Goal: Transaction & Acquisition: Purchase product/service

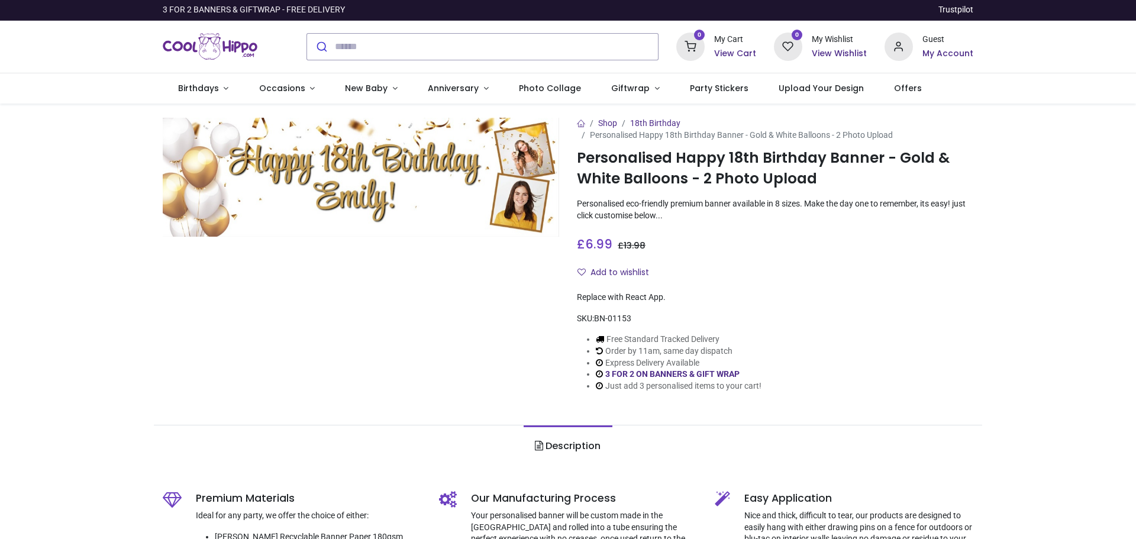
click at [335, 193] on img at bounding box center [361, 177] width 396 height 119
click at [366, 176] on img at bounding box center [361, 177] width 396 height 119
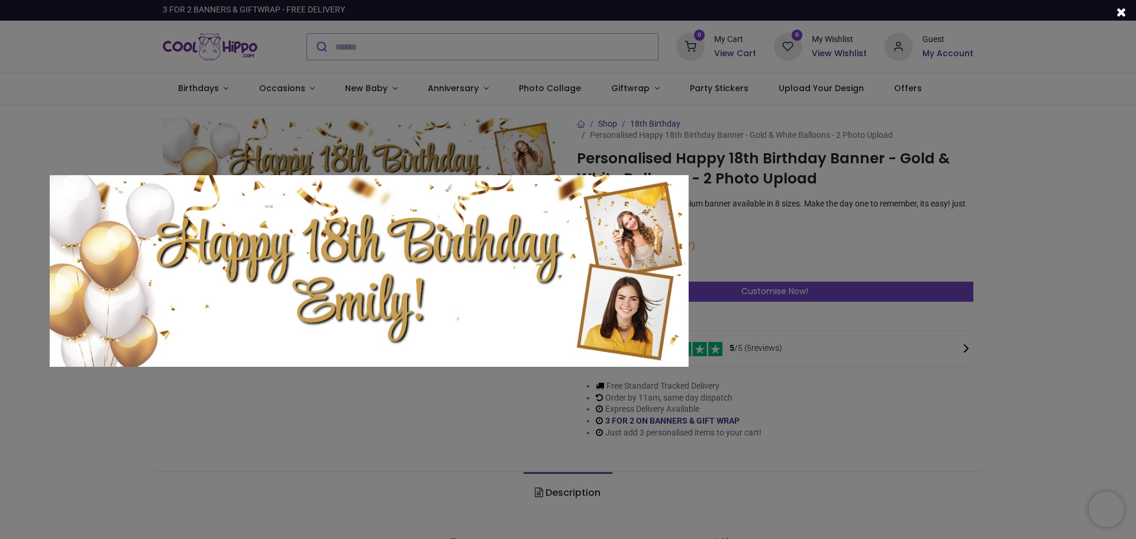
drag, startPoint x: 408, startPoint y: 228, endPoint x: 787, endPoint y: 195, distance: 380.1
click at [787, 195] on div at bounding box center [369, 297] width 1136 height 539
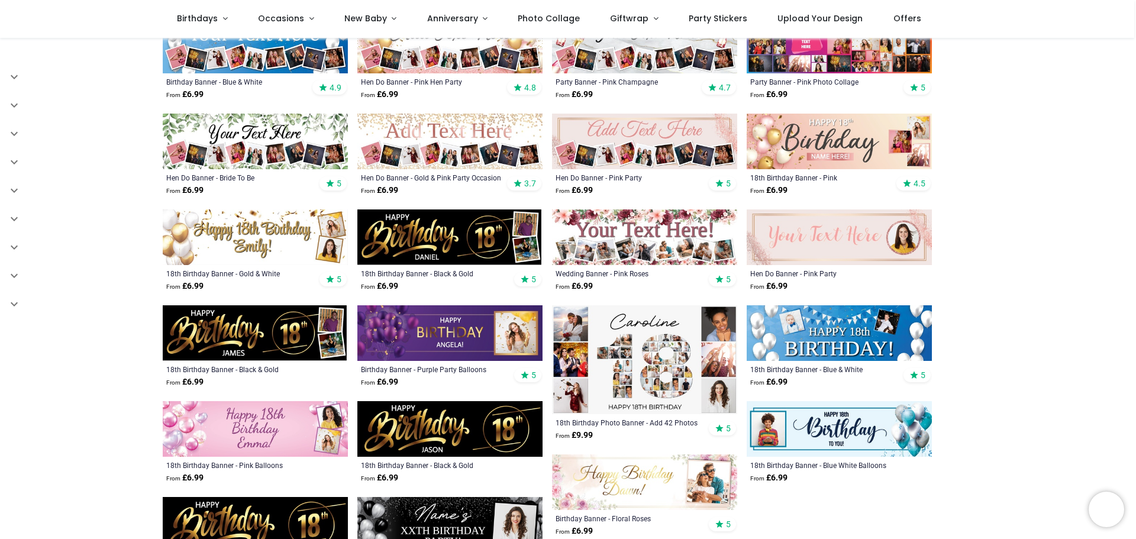
scroll to position [355, 0]
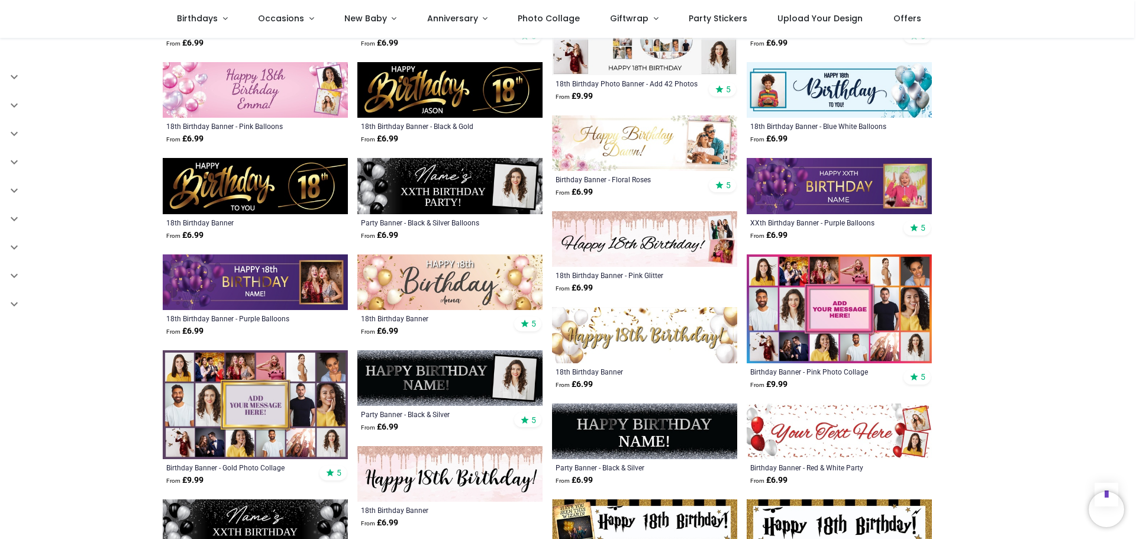
scroll to position [710, 0]
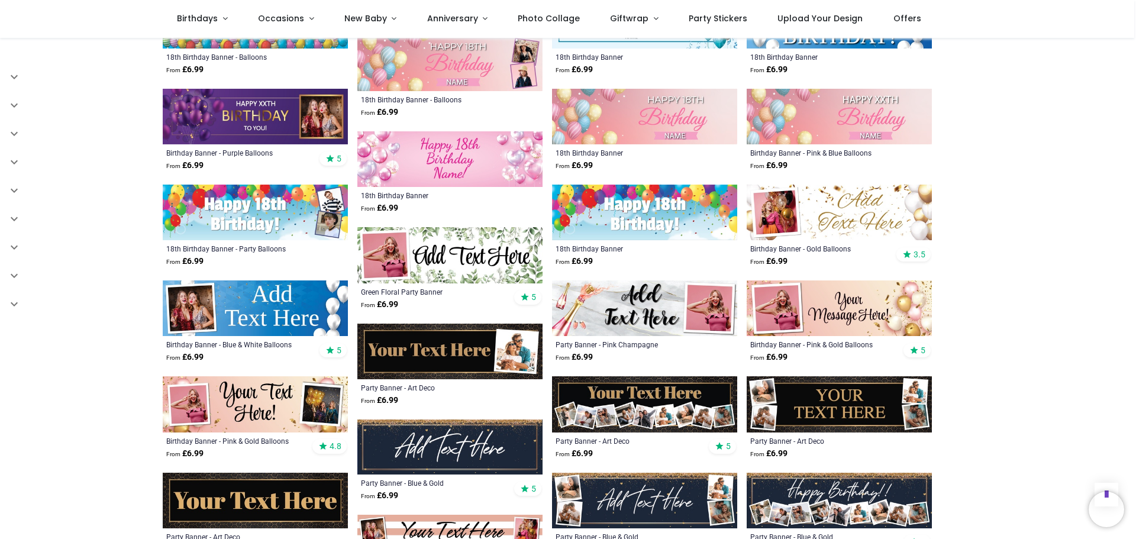
scroll to position [1301, 0]
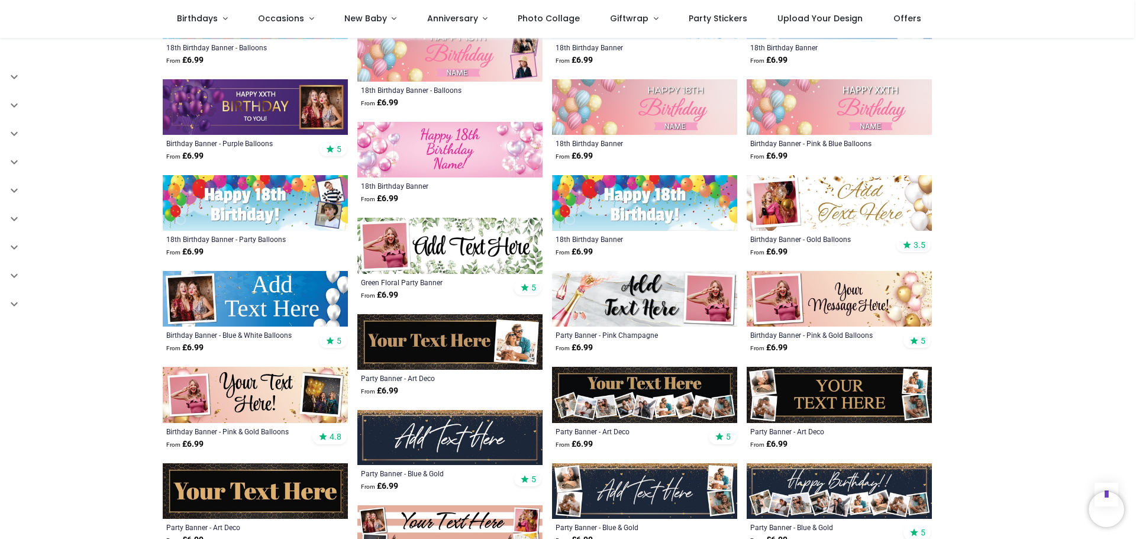
click at [449, 244] on img at bounding box center [449, 246] width 185 height 56
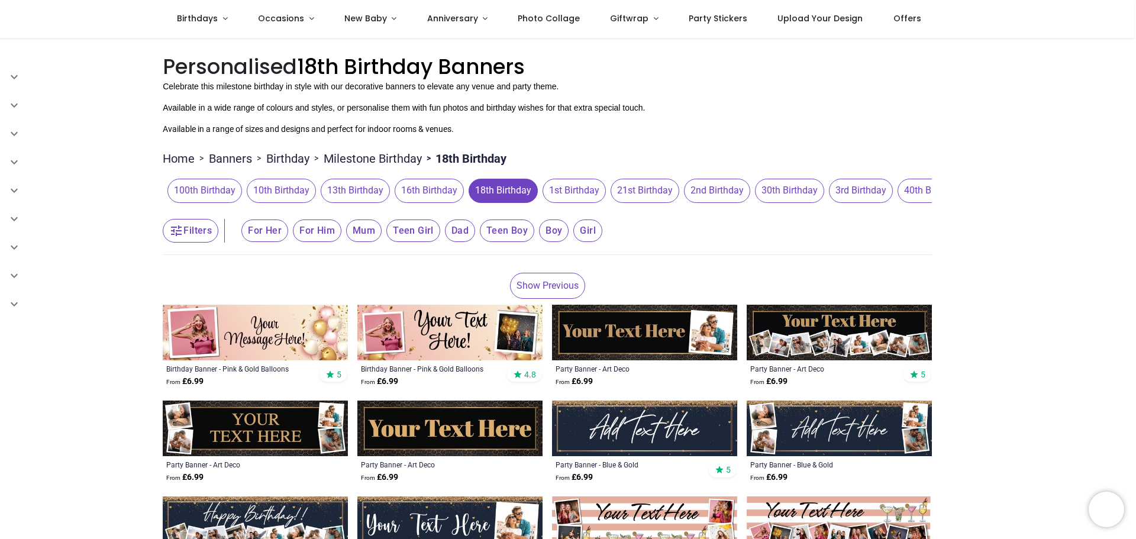
scroll to position [177, 0]
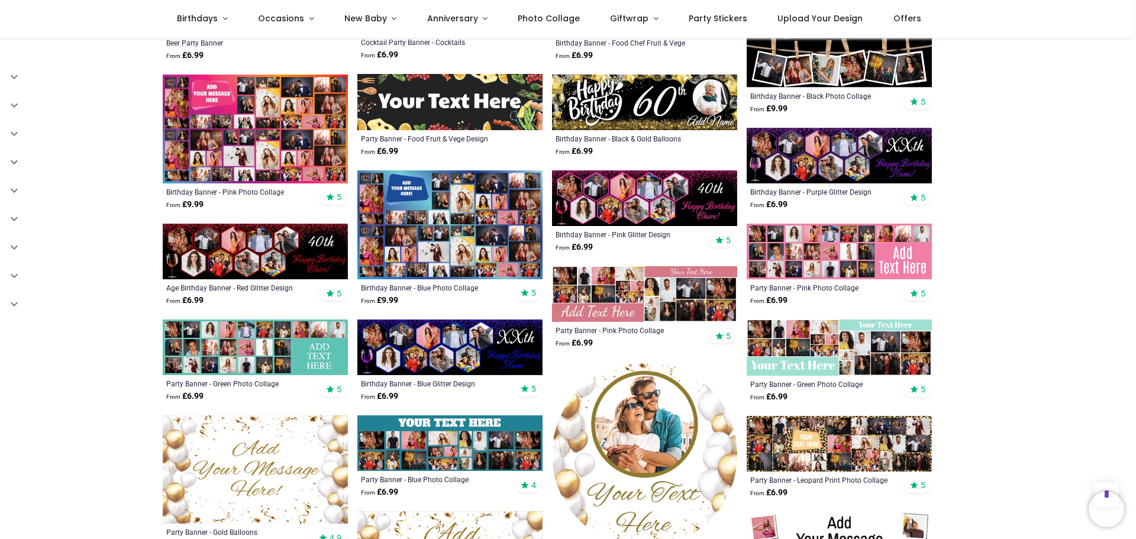
scroll to position [1006, 0]
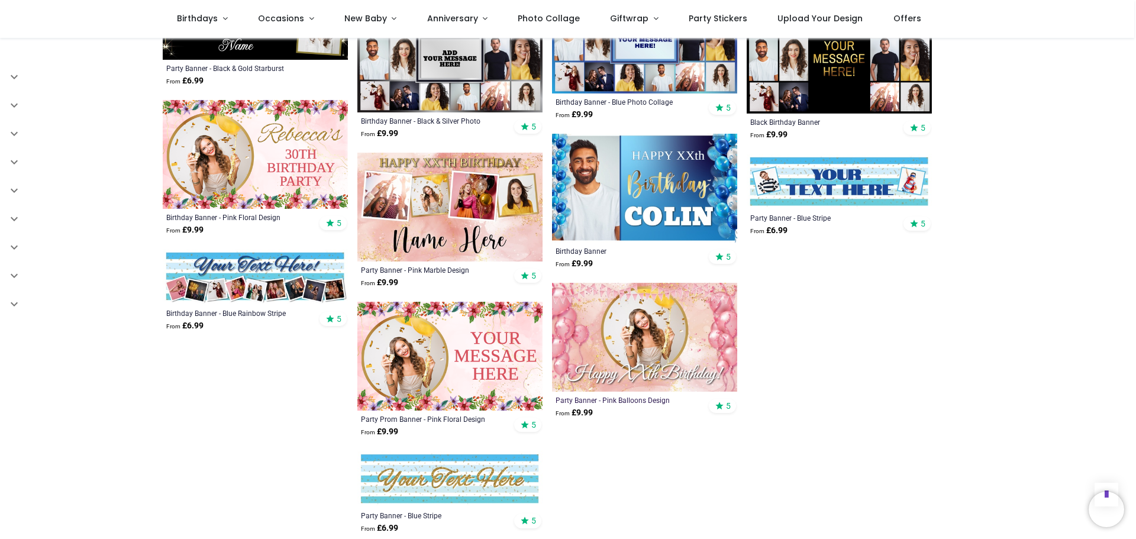
scroll to position [1775, 0]
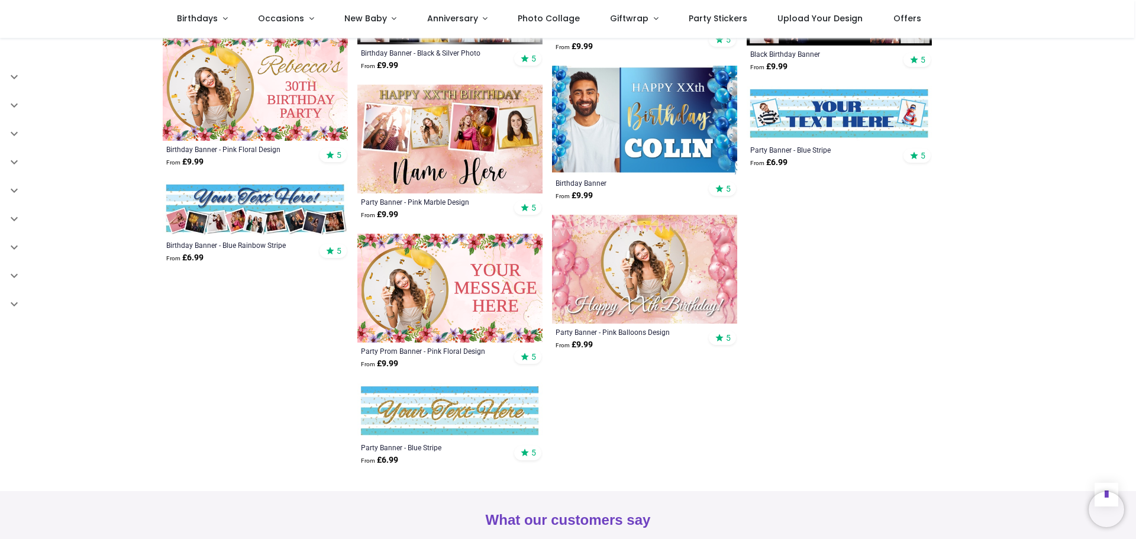
click at [456, 315] on img at bounding box center [449, 288] width 185 height 109
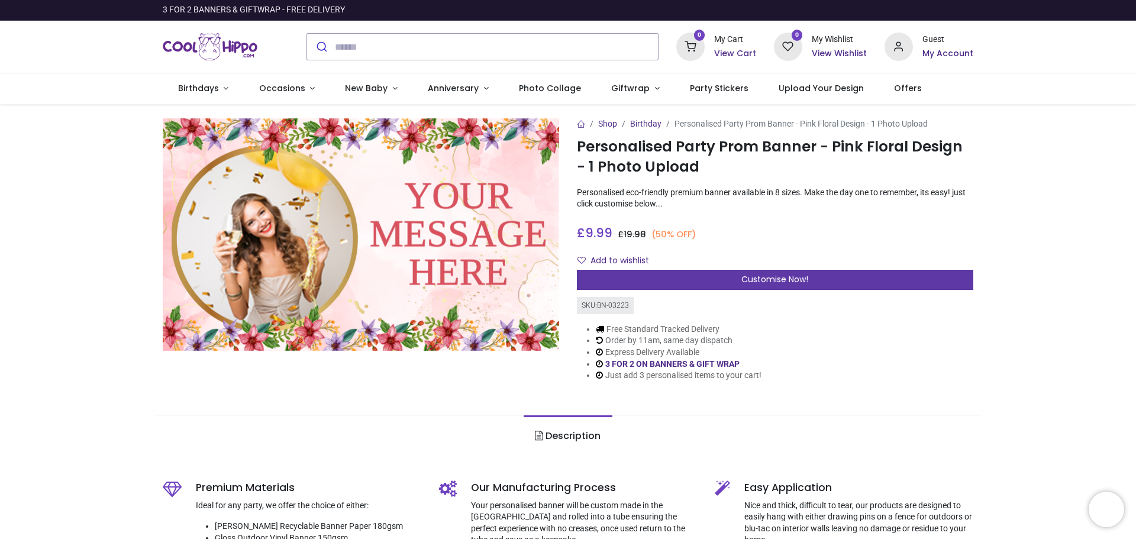
click at [721, 280] on div "Customise Now!" at bounding box center [775, 280] width 396 height 20
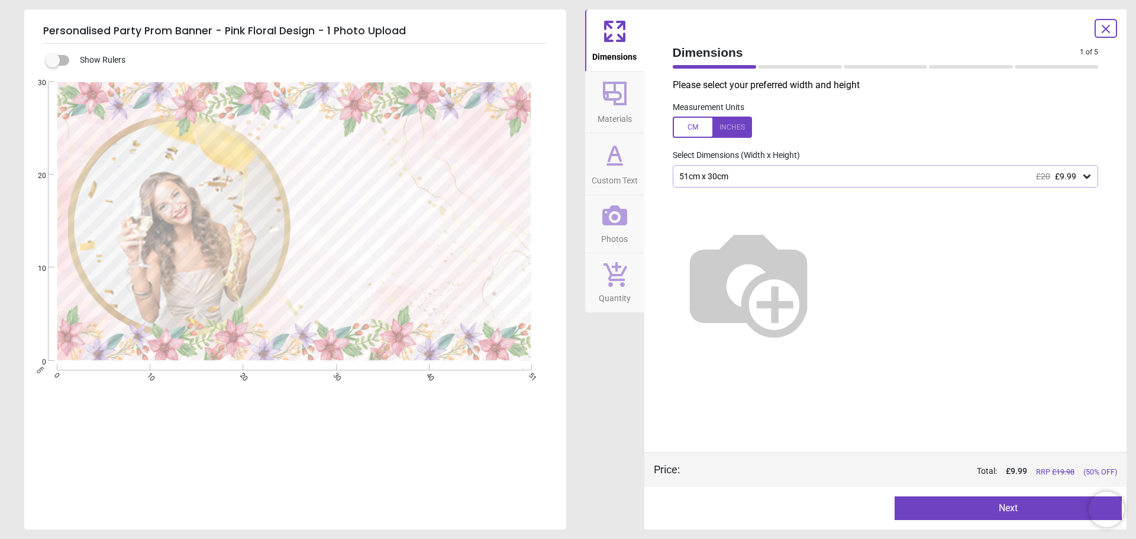
click at [737, 176] on div "51cm x 30cm £20 £9.99" at bounding box center [879, 177] width 403 height 10
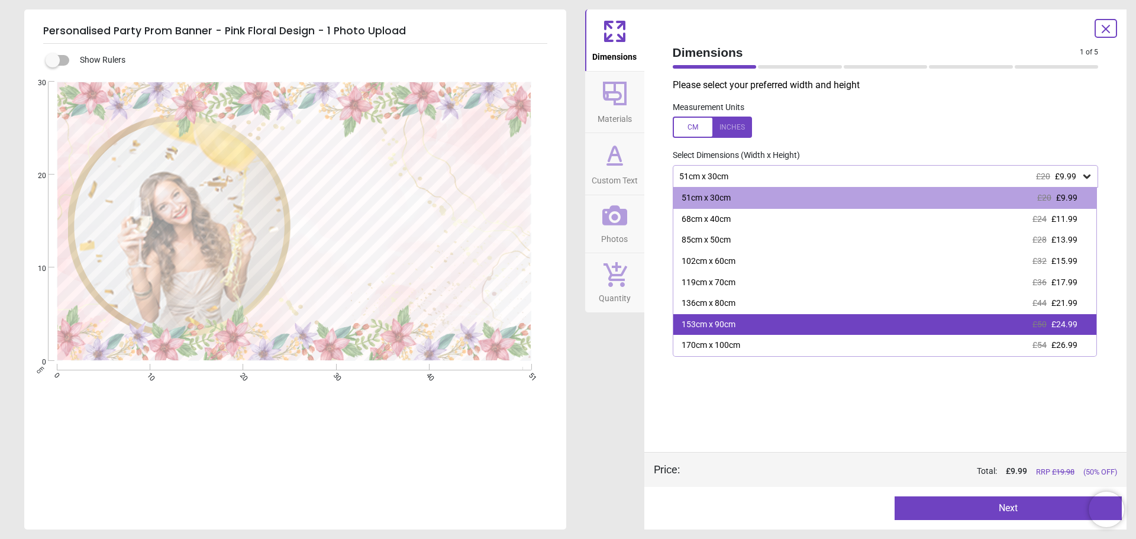
click at [724, 324] on div "153cm x 90cm" at bounding box center [709, 325] width 54 height 12
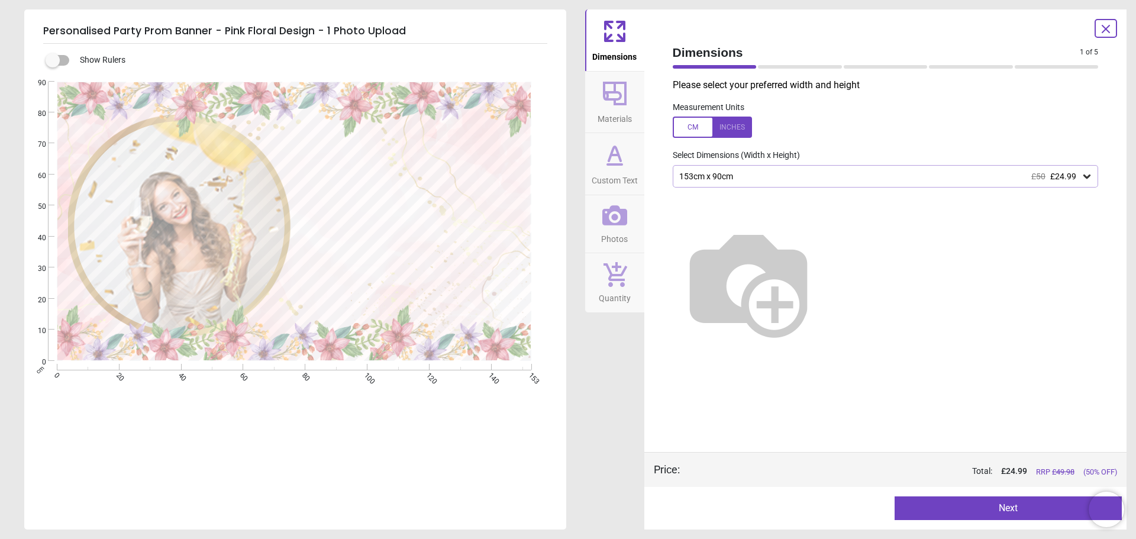
click at [696, 130] on div at bounding box center [712, 127] width 79 height 21
click at [986, 511] on button "Next" at bounding box center [1007, 508] width 227 height 24
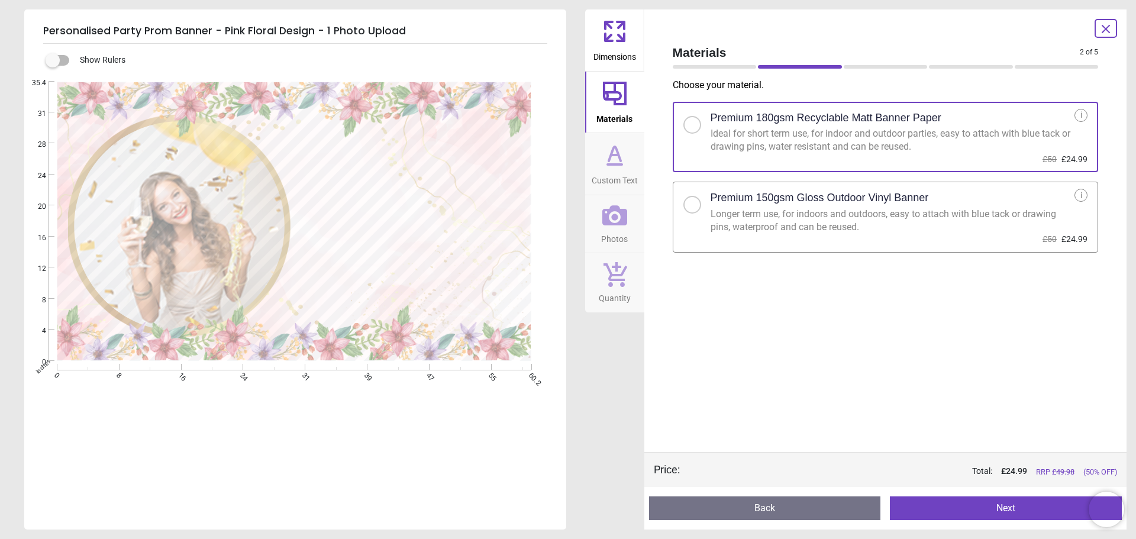
click at [977, 503] on button "Next" at bounding box center [1006, 508] width 232 height 24
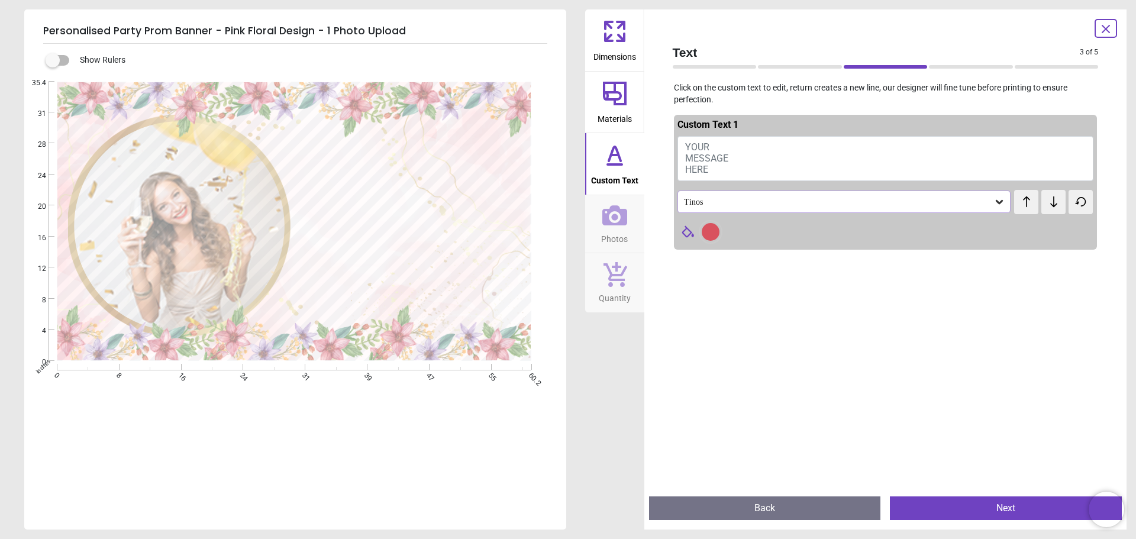
drag, startPoint x: 712, startPoint y: 167, endPoint x: 722, endPoint y: 159, distance: 13.0
click at [658, 153] on div "Text 3 of 5 3 of 6 Click on the custom text to edit, return creates a new line,…" at bounding box center [885, 269] width 483 height 520
click at [723, 159] on span "YOUR MESSAGE HERE" at bounding box center [706, 158] width 43 height 34
click at [717, 150] on button "YOUR MESSAGE HERE" at bounding box center [885, 158] width 416 height 45
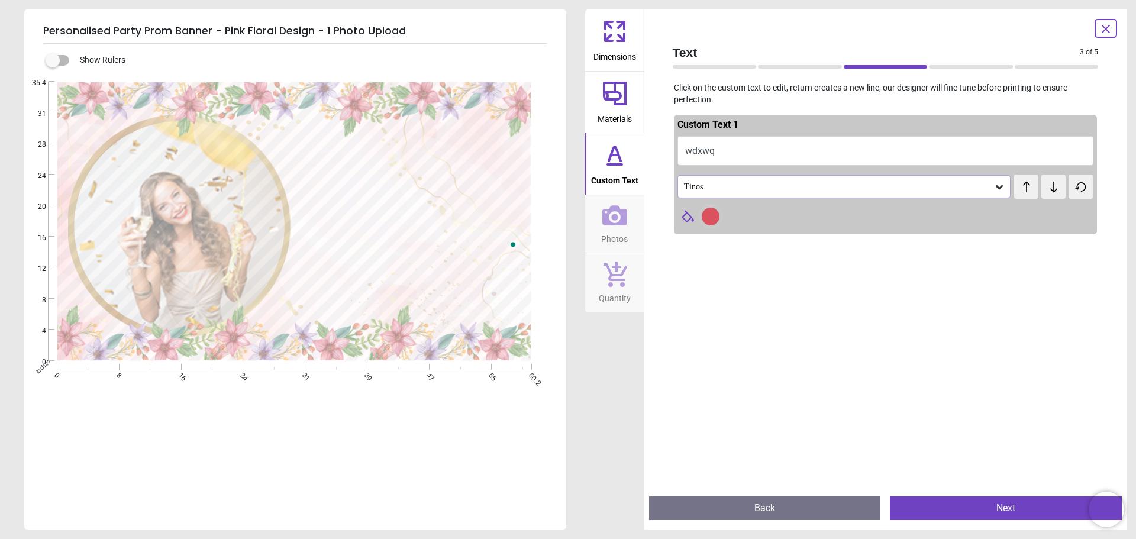
type textarea "*"
type textarea "**********"
click at [750, 180] on div "Tinos" at bounding box center [844, 186] width 334 height 22
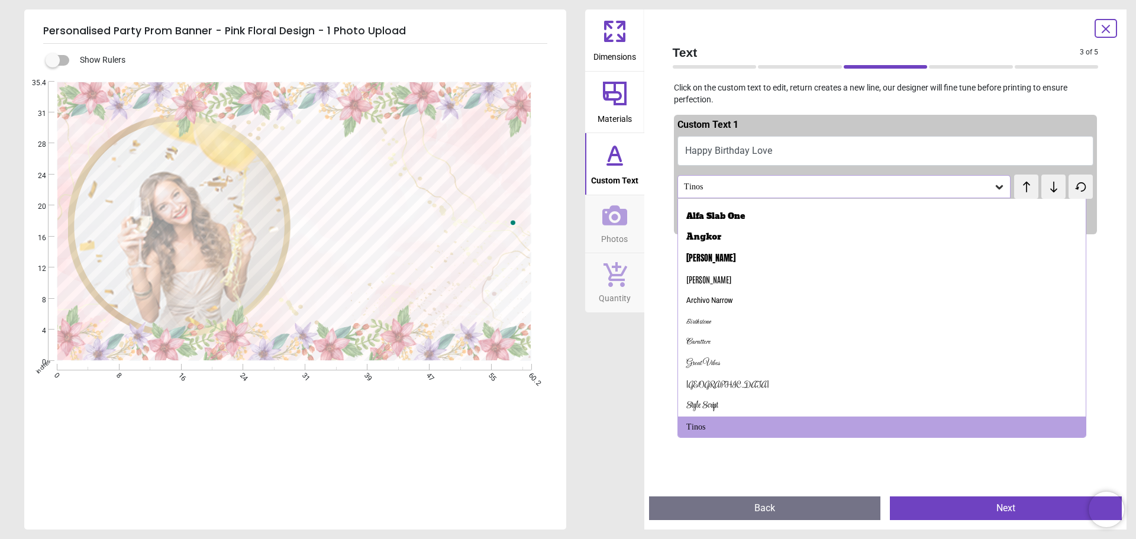
click at [800, 151] on button "Happy Birthday Love" at bounding box center [885, 151] width 416 height 30
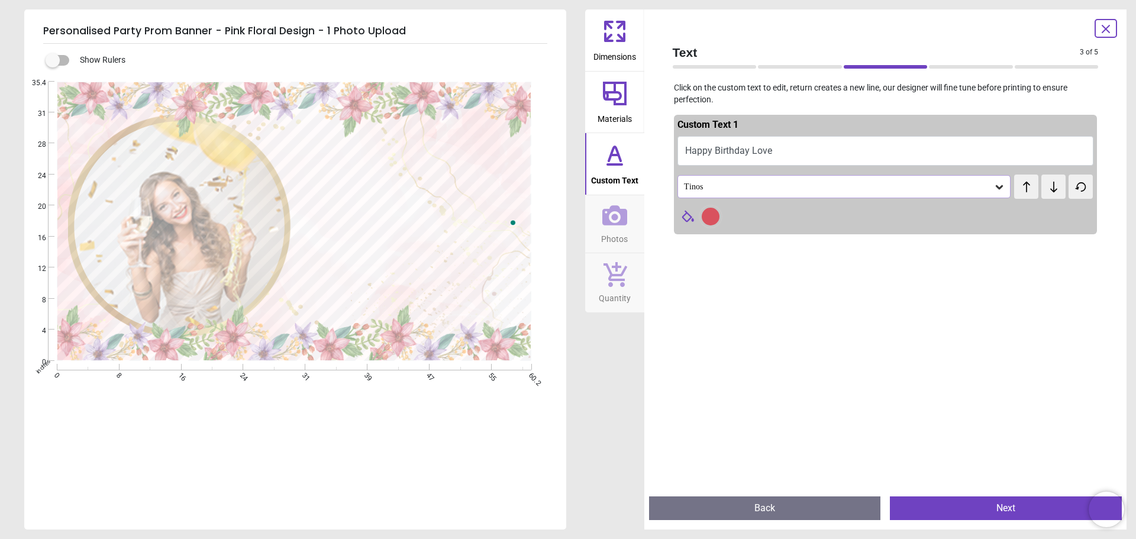
click at [976, 515] on button "Next" at bounding box center [1006, 508] width 232 height 24
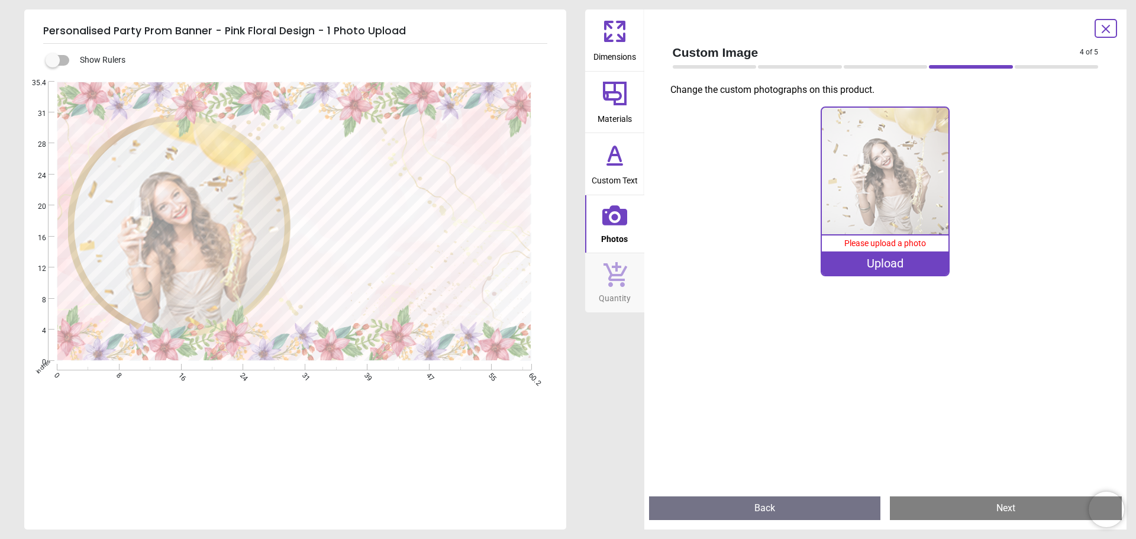
click at [621, 170] on span "Custom Text" at bounding box center [615, 178] width 46 height 18
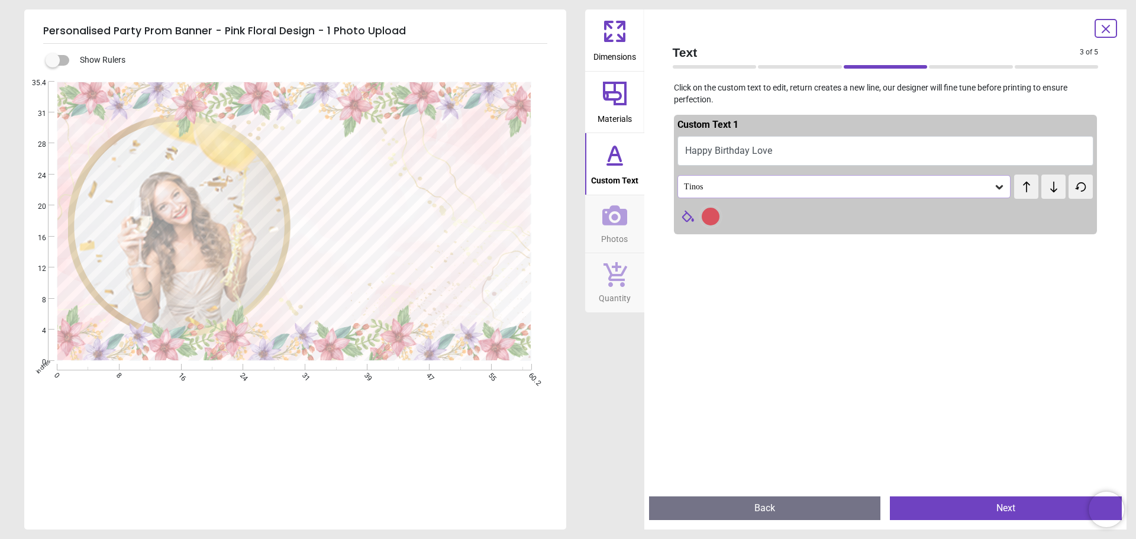
click at [815, 154] on button "Happy Birthday Love" at bounding box center [885, 151] width 416 height 30
click at [769, 152] on button "Happy Birthday Love" at bounding box center [885, 151] width 416 height 30
click at [769, 153] on button "Happy Birthday Love" at bounding box center [885, 151] width 416 height 30
click at [769, 154] on button "Happy Birthday Love" at bounding box center [885, 151] width 416 height 30
click at [734, 153] on button "Happy Birthday Love" at bounding box center [885, 151] width 416 height 30
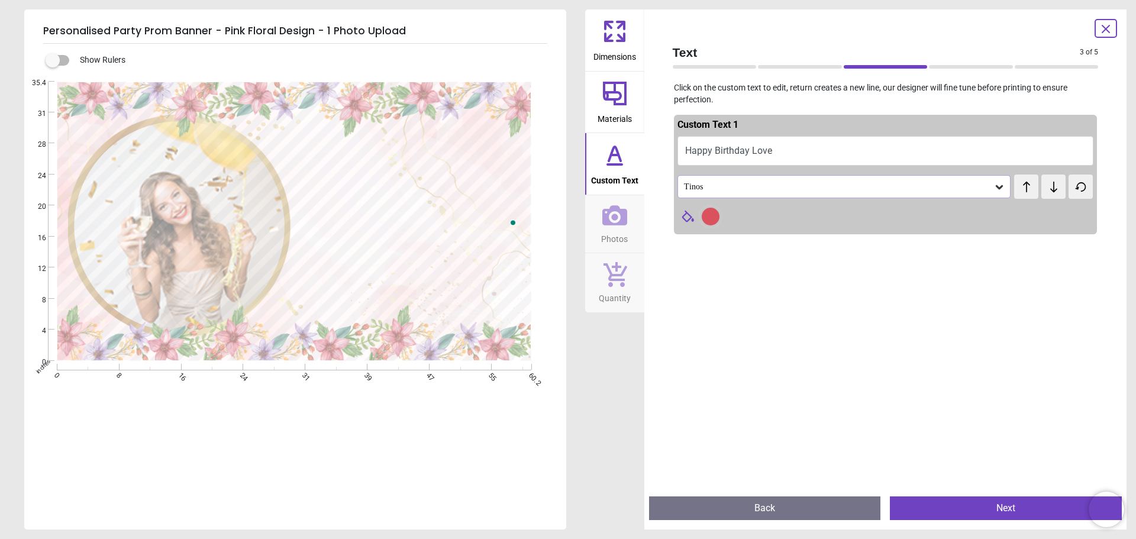
click at [496, 223] on div ".cls-1 { fill: none; stroke-width: 0px; } .cls-2 { clip-path: url(#clippath); }…" at bounding box center [294, 221] width 540 height 279
click at [495, 232] on div ".cls-1 { fill: none; stroke-width: 0px; } .cls-2 { clip-path: url(#clippath); }…" at bounding box center [294, 221] width 540 height 279
drag, startPoint x: 495, startPoint y: 231, endPoint x: 504, endPoint y: 228, distance: 9.4
click at [504, 228] on div ".cls-1 { fill: none; stroke-width: 0px; } .cls-2 { clip-path: url(#clippath); }…" at bounding box center [294, 221] width 540 height 279
drag, startPoint x: 504, startPoint y: 228, endPoint x: 515, endPoint y: 211, distance: 20.5
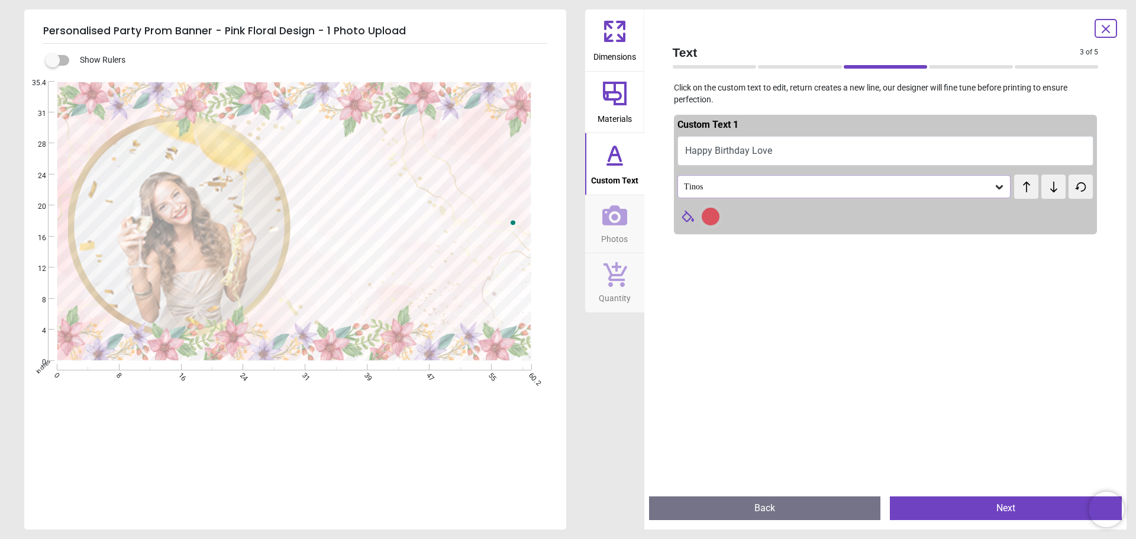
click at [509, 225] on div "**********" at bounding box center [294, 221] width 540 height 279
click at [694, 60] on span "Text" at bounding box center [877, 52] width 408 height 17
click at [622, 157] on icon at bounding box center [614, 155] width 28 height 28
click at [623, 110] on span "Materials" at bounding box center [615, 117] width 34 height 18
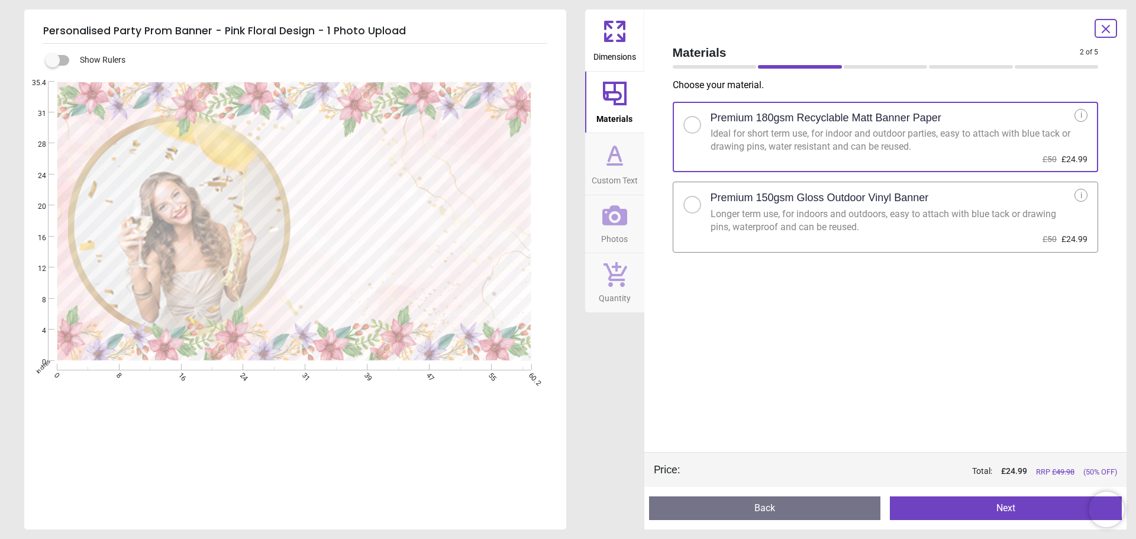
click at [621, 145] on icon at bounding box center [614, 155] width 28 height 28
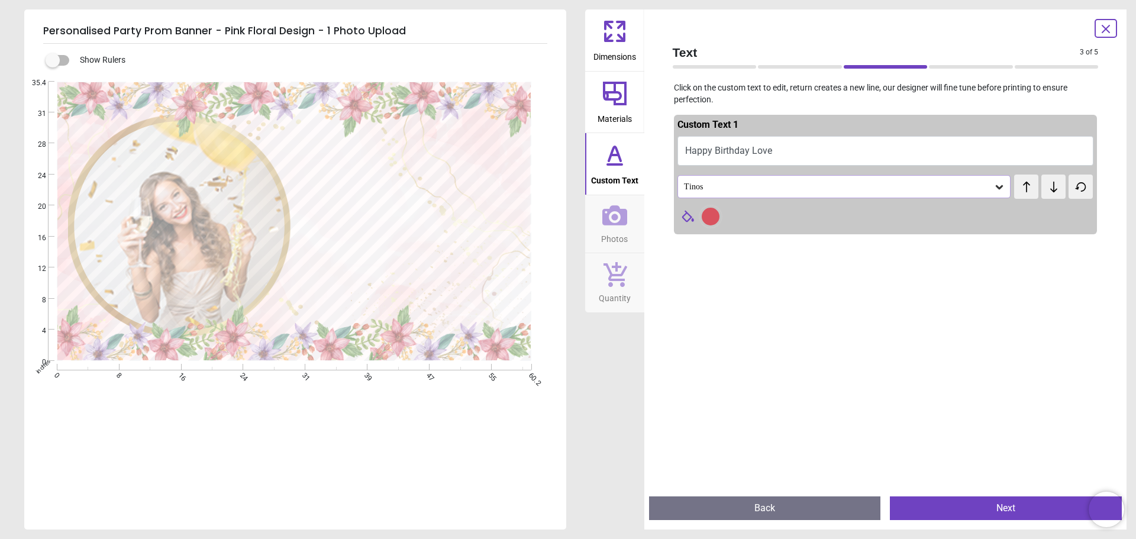
click at [823, 152] on button "Happy Birthday Love" at bounding box center [885, 151] width 416 height 30
click at [706, 211] on div at bounding box center [711, 217] width 18 height 18
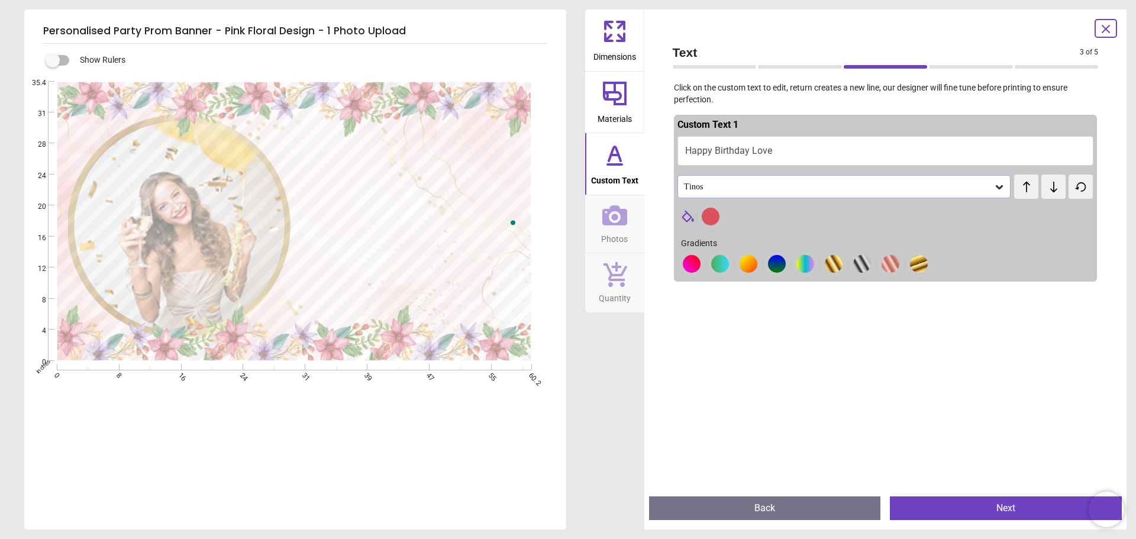
drag, startPoint x: 780, startPoint y: 177, endPoint x: 812, endPoint y: 178, distance: 32.6
click at [787, 179] on div "Tinos" at bounding box center [844, 186] width 334 height 22
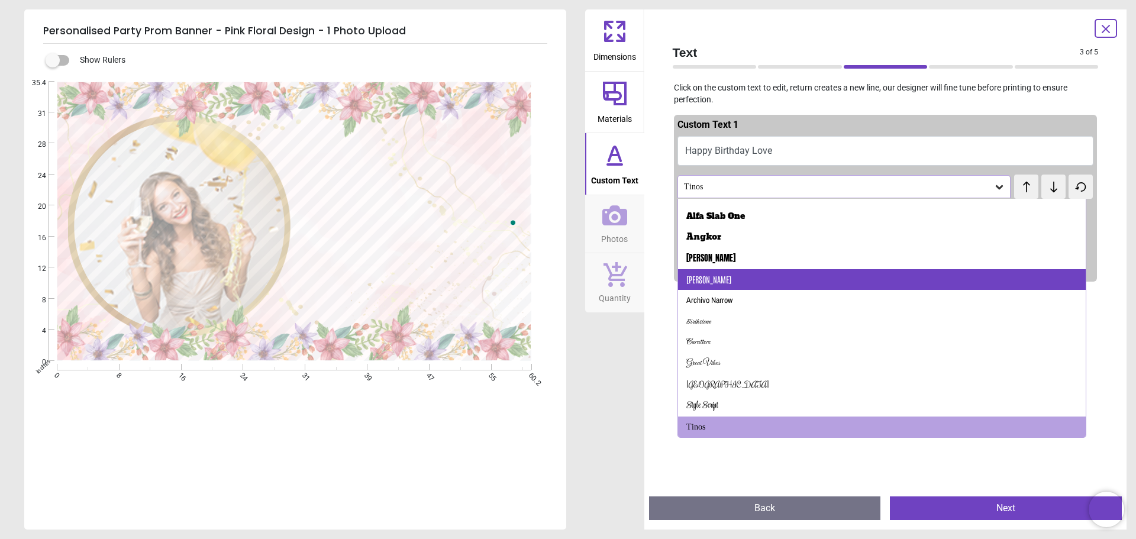
click at [695, 283] on div "Antonio" at bounding box center [708, 280] width 45 height 12
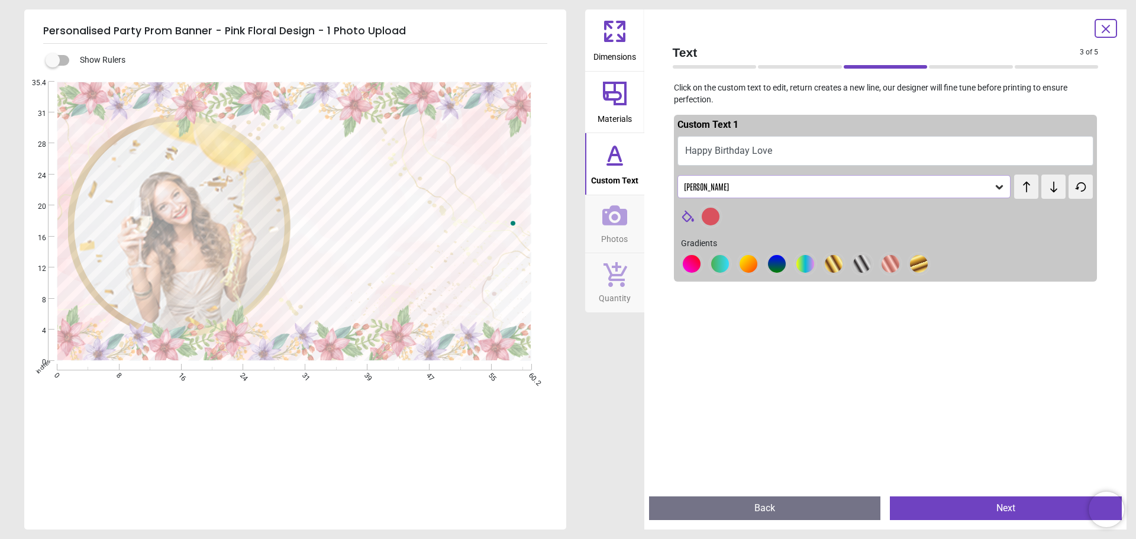
click at [712, 185] on div "Antonio" at bounding box center [838, 187] width 311 height 10
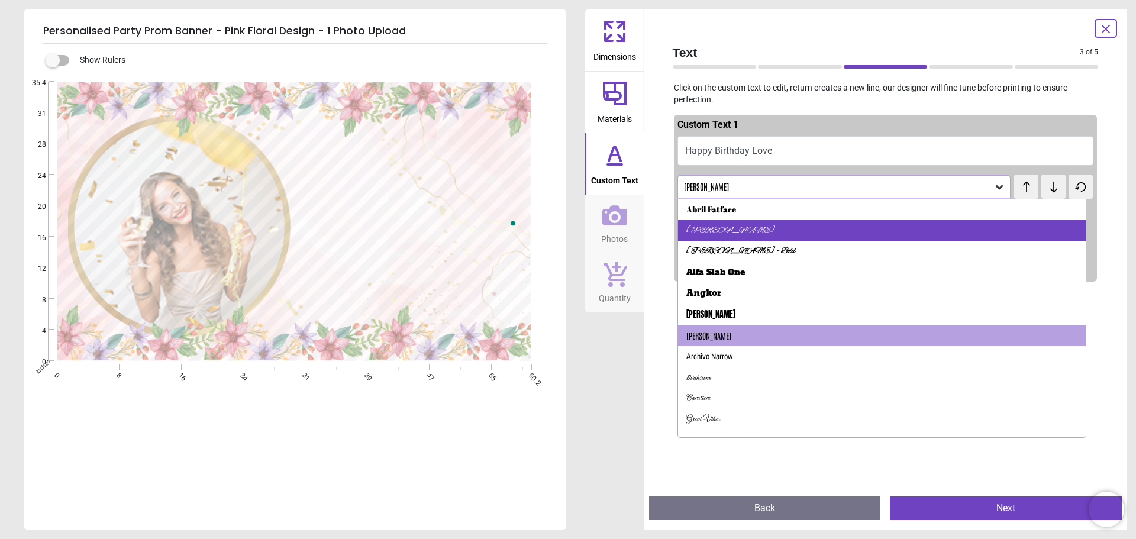
click at [710, 225] on div "Alex Brush" at bounding box center [730, 231] width 89 height 12
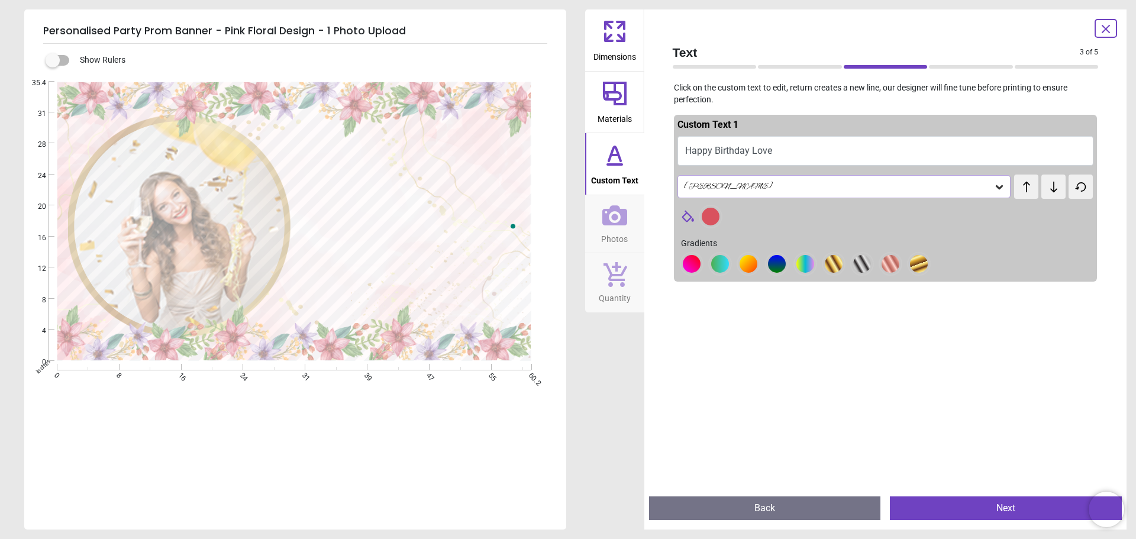
click at [771, 153] on button "Happy Birthday Love" at bounding box center [885, 151] width 416 height 30
click at [756, 151] on button "Happy Birthday Love" at bounding box center [885, 151] width 416 height 30
click at [614, 44] on icon at bounding box center [614, 31] width 28 height 28
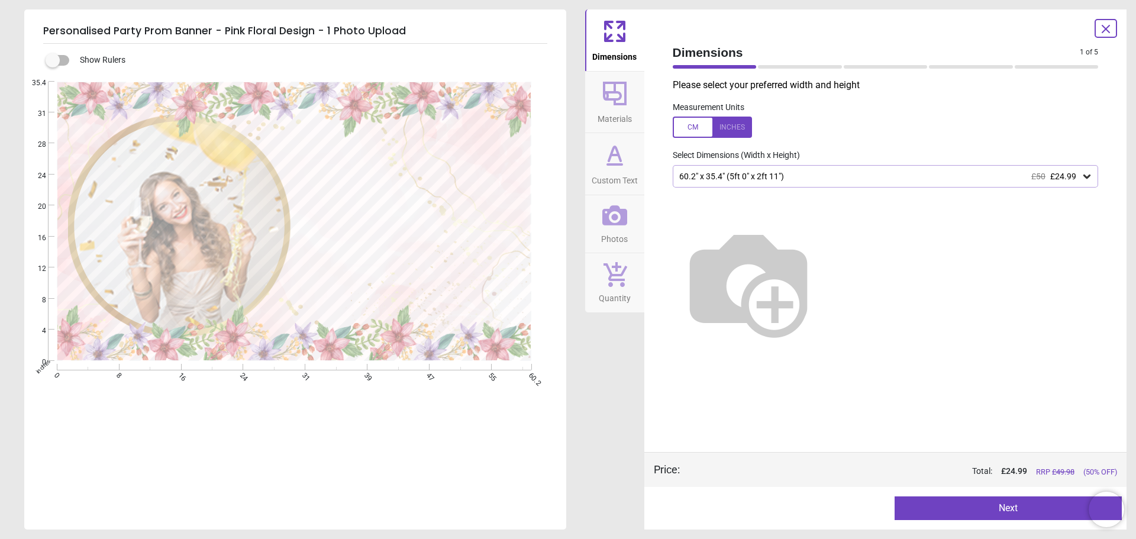
drag, startPoint x: 632, startPoint y: 86, endPoint x: 632, endPoint y: 92, distance: 6.5
click at [632, 89] on button "Materials" at bounding box center [614, 103] width 59 height 62
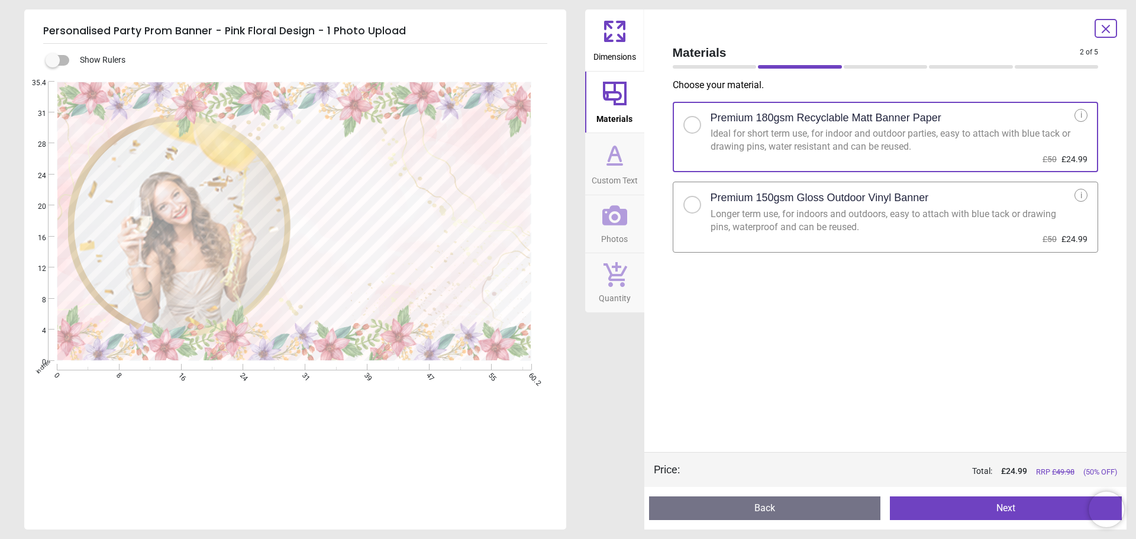
click at [616, 154] on icon at bounding box center [614, 155] width 28 height 28
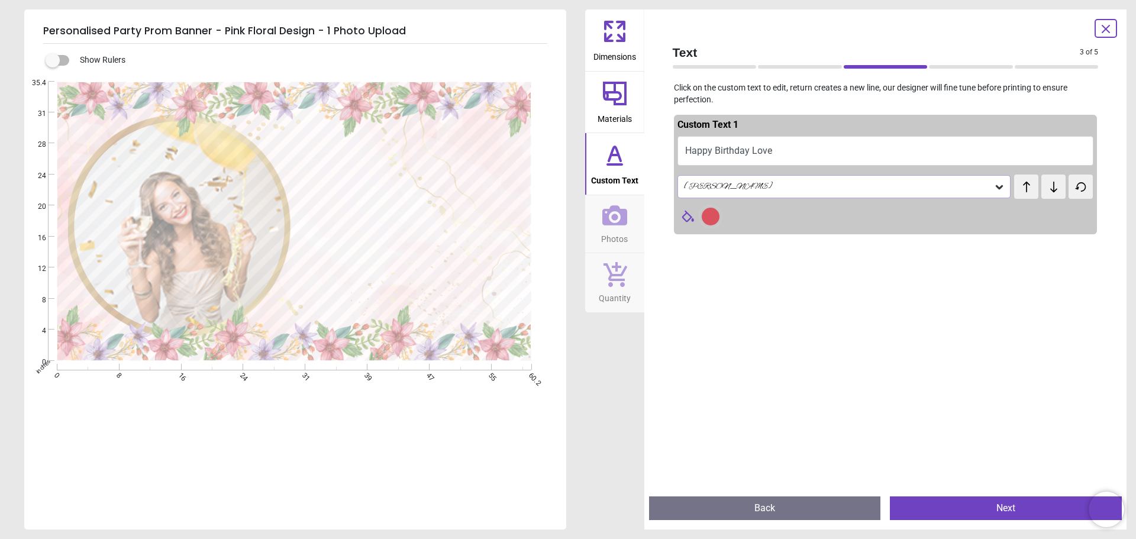
click at [771, 505] on button "Back" at bounding box center [765, 508] width 232 height 24
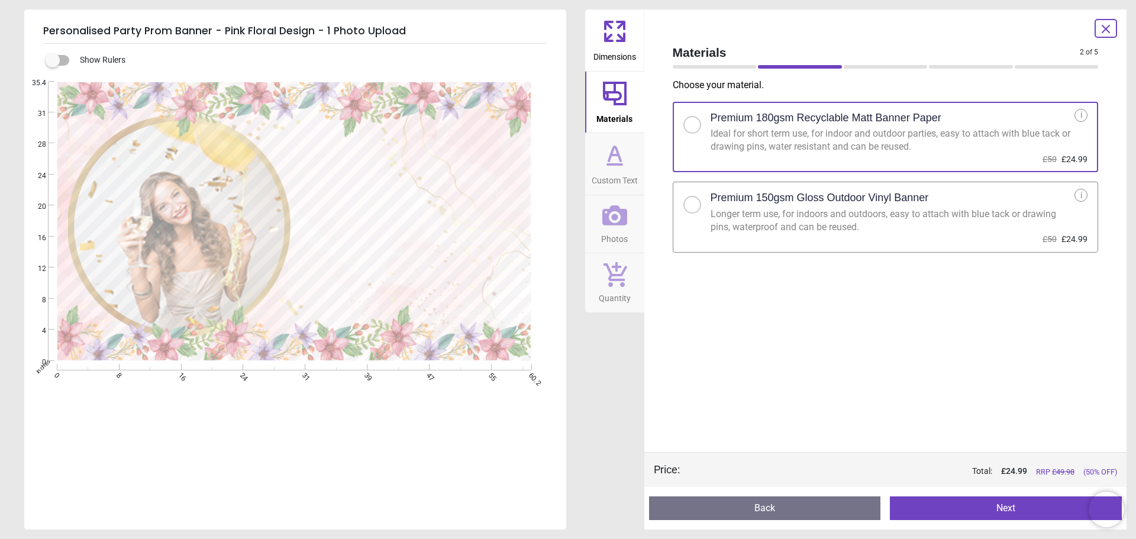
click at [771, 505] on button "Back" at bounding box center [765, 508] width 232 height 24
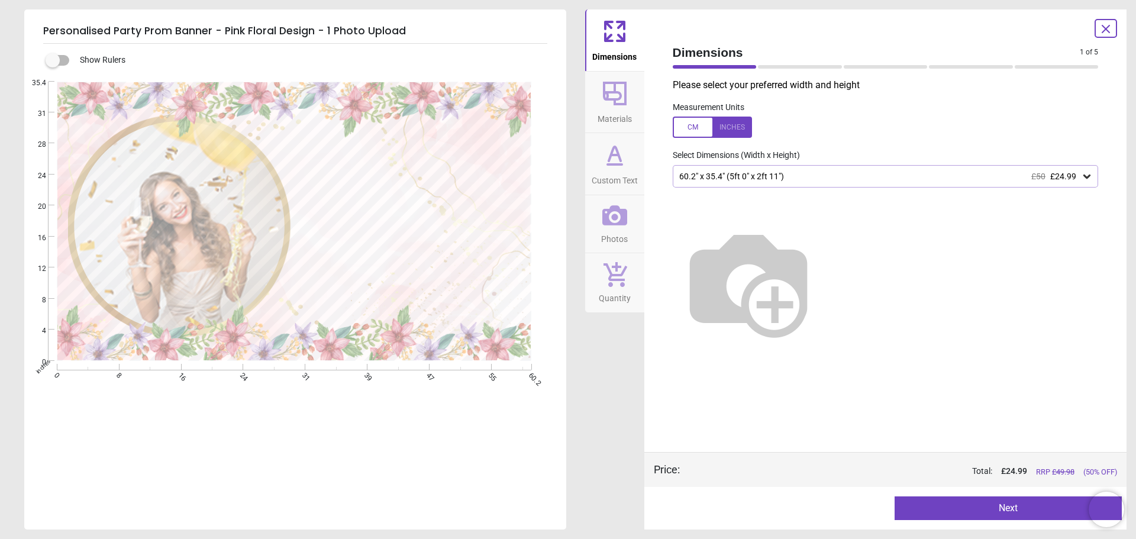
click at [990, 502] on button "Next" at bounding box center [1007, 508] width 227 height 24
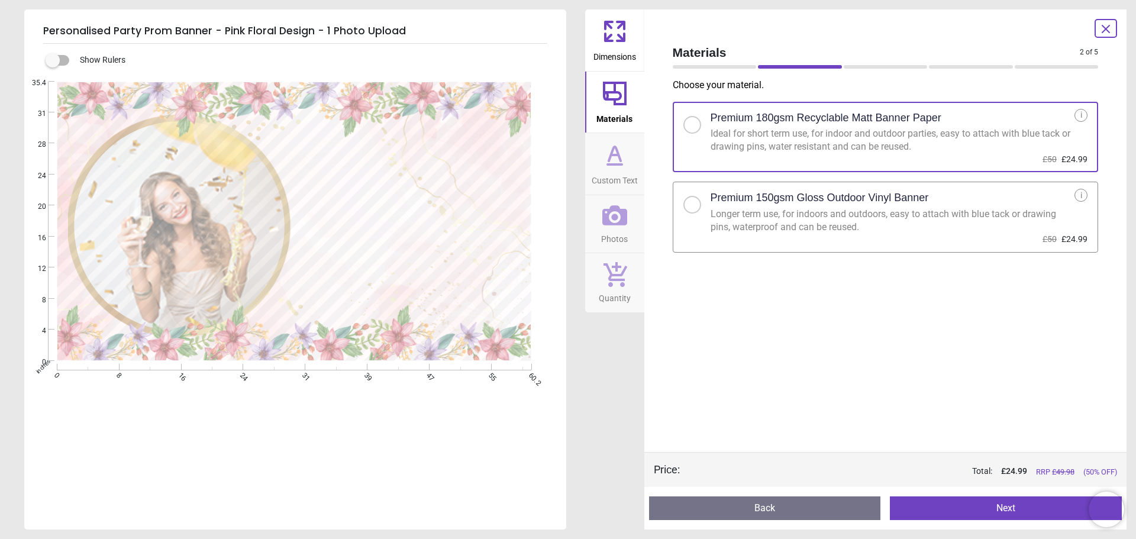
click at [986, 503] on button "Next" at bounding box center [1006, 508] width 232 height 24
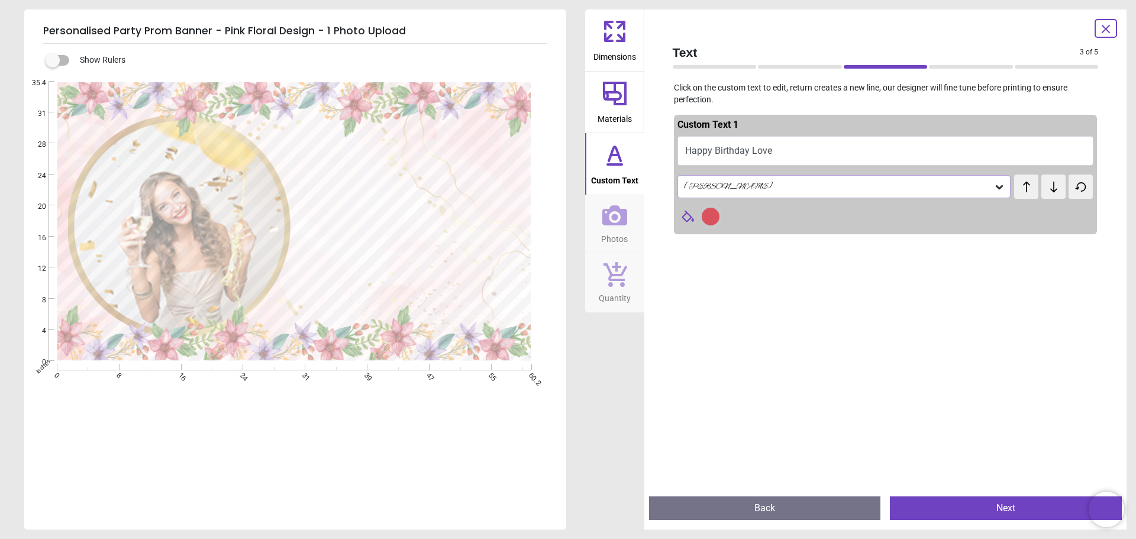
click at [764, 154] on button "Happy Birthday Love" at bounding box center [885, 151] width 416 height 30
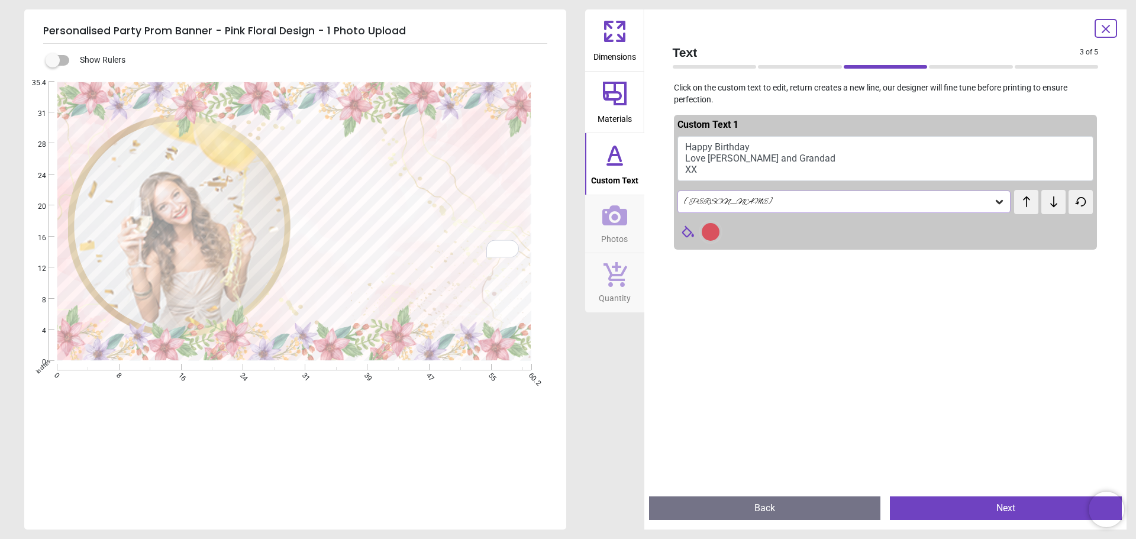
type textarea "**********"
click at [1002, 502] on button "Next" at bounding box center [1006, 508] width 232 height 24
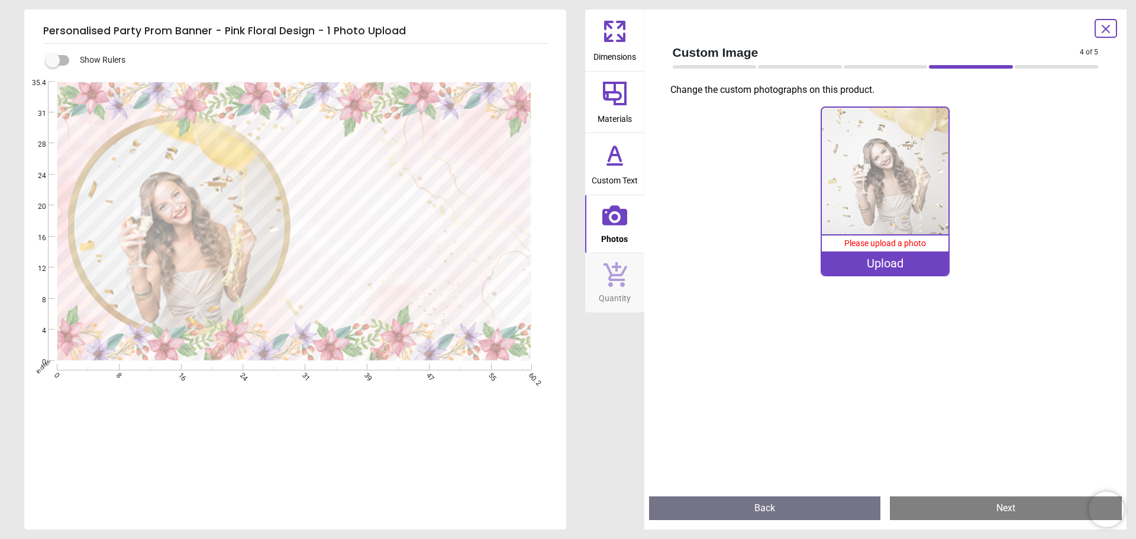
drag, startPoint x: 879, startPoint y: 272, endPoint x: 879, endPoint y: 279, distance: 7.1
click at [879, 279] on div "0% Please upload a photo Upload" at bounding box center [885, 197] width 445 height 182
click at [880, 264] on div "Upload" at bounding box center [885, 263] width 127 height 24
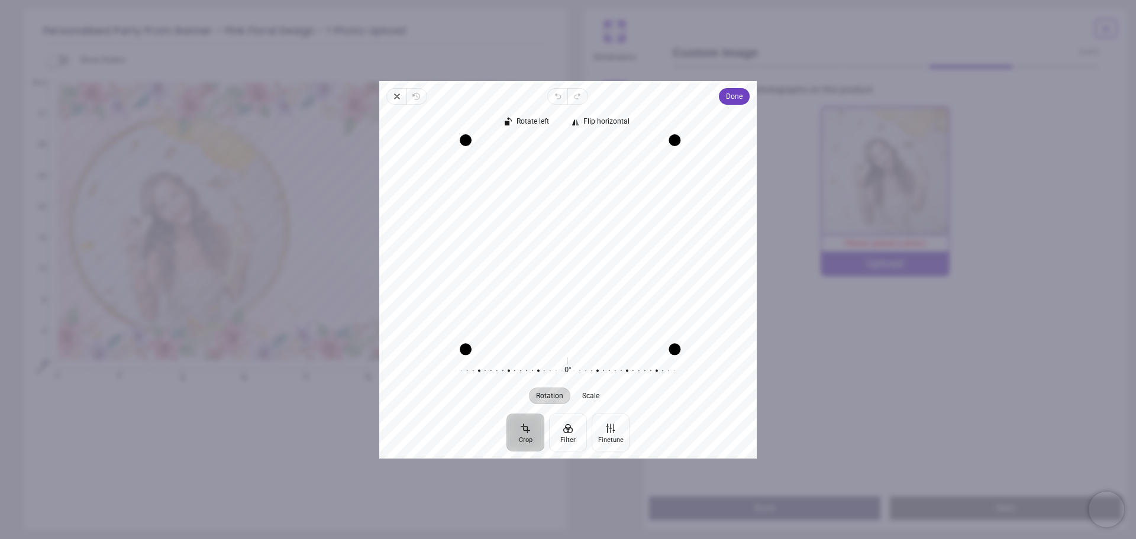
drag, startPoint x: 671, startPoint y: 349, endPoint x: 673, endPoint y: 401, distance: 51.5
click at [673, 401] on div "Rotate left Flip horizontal Recenter Rotation Scale 0° Reset" at bounding box center [567, 259] width 377 height 309
click at [738, 102] on span "Done" at bounding box center [734, 96] width 17 height 14
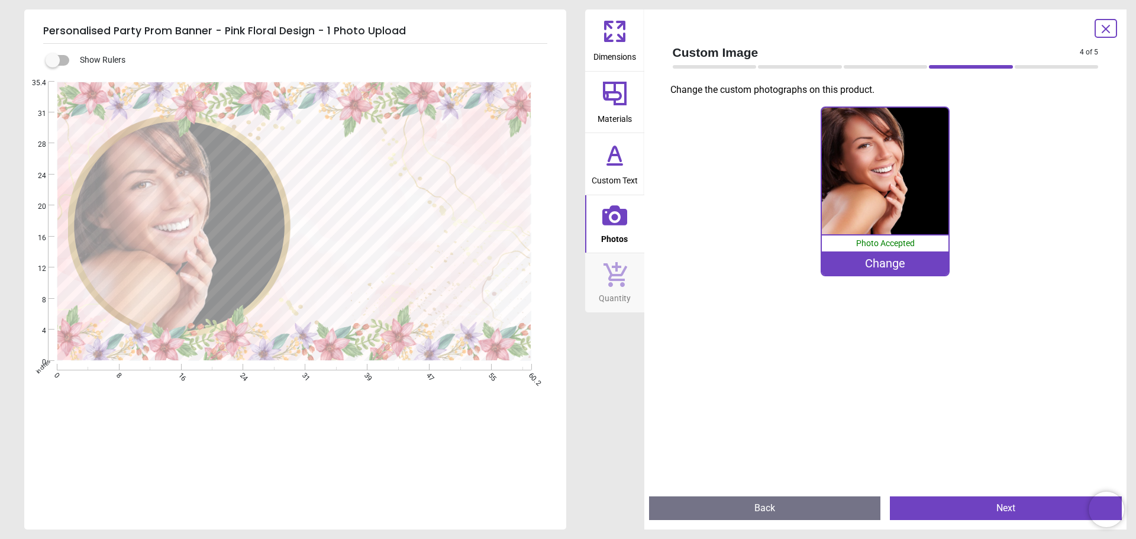
click at [984, 501] on button "Next" at bounding box center [1006, 508] width 232 height 24
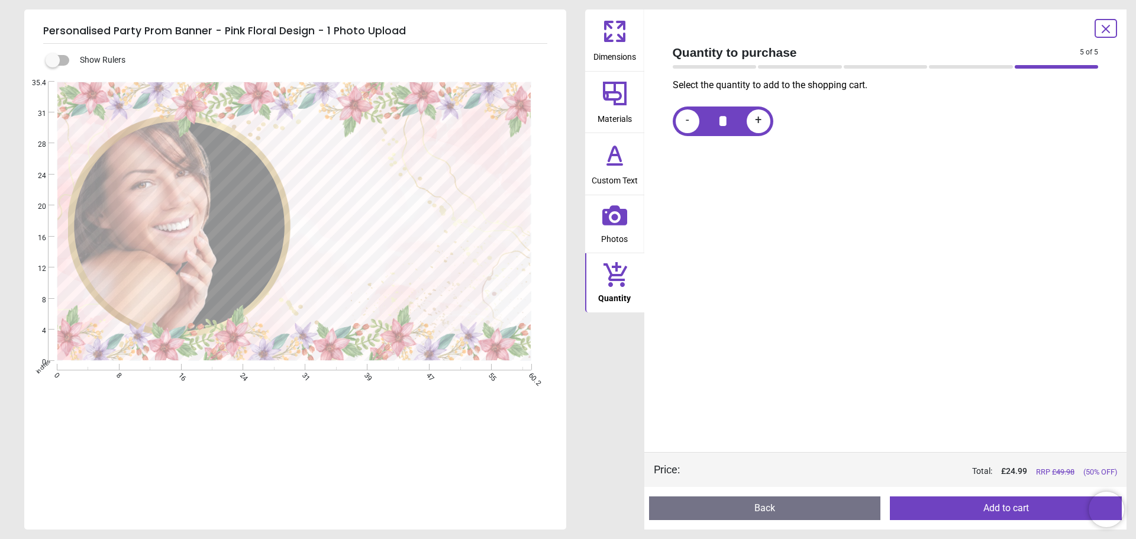
drag, startPoint x: 344, startPoint y: 235, endPoint x: 409, endPoint y: 273, distance: 76.1
click at [409, 273] on div ".cls-1 { fill: none; stroke-width: 0px; } .cls-2 { clip-path: url(#clippath); }…" at bounding box center [294, 221] width 540 height 279
click at [53, 60] on label at bounding box center [53, 60] width 0 height 0
click at [751, 504] on button "Back" at bounding box center [765, 508] width 232 height 24
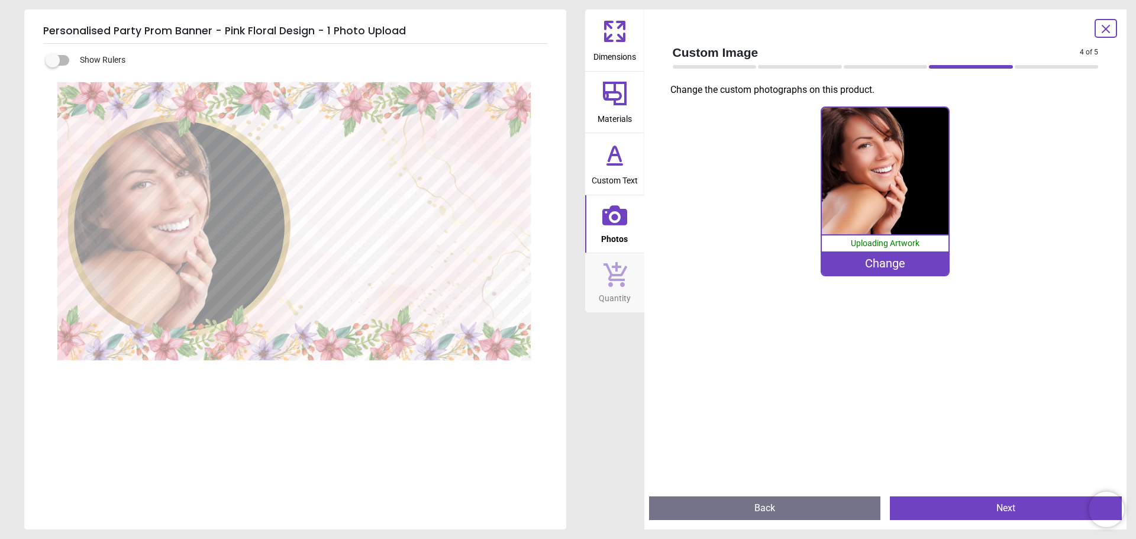
click at [751, 504] on button "Back" at bounding box center [765, 508] width 232 height 24
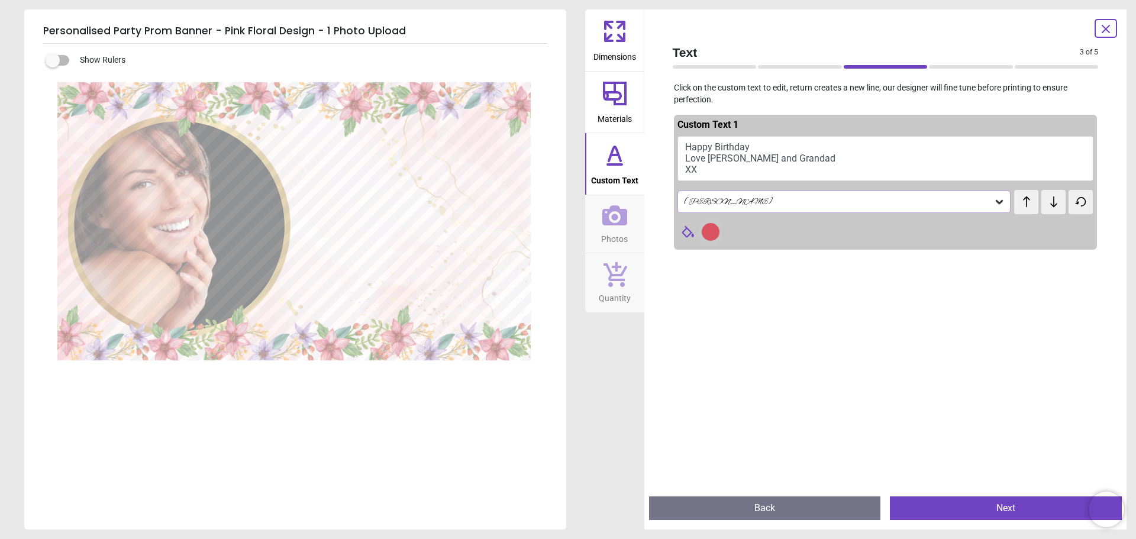
click at [751, 504] on button "Back" at bounding box center [765, 508] width 232 height 24
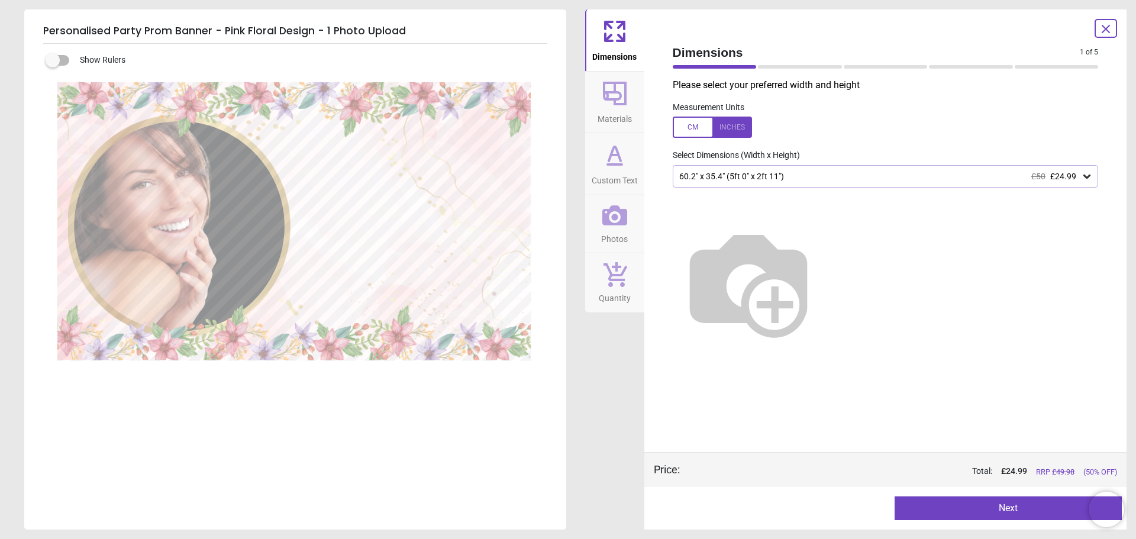
click at [751, 504] on div at bounding box center [767, 508] width 227 height 24
click at [1108, 33] on icon at bounding box center [1106, 29] width 14 height 14
